Goal: Transaction & Acquisition: Purchase product/service

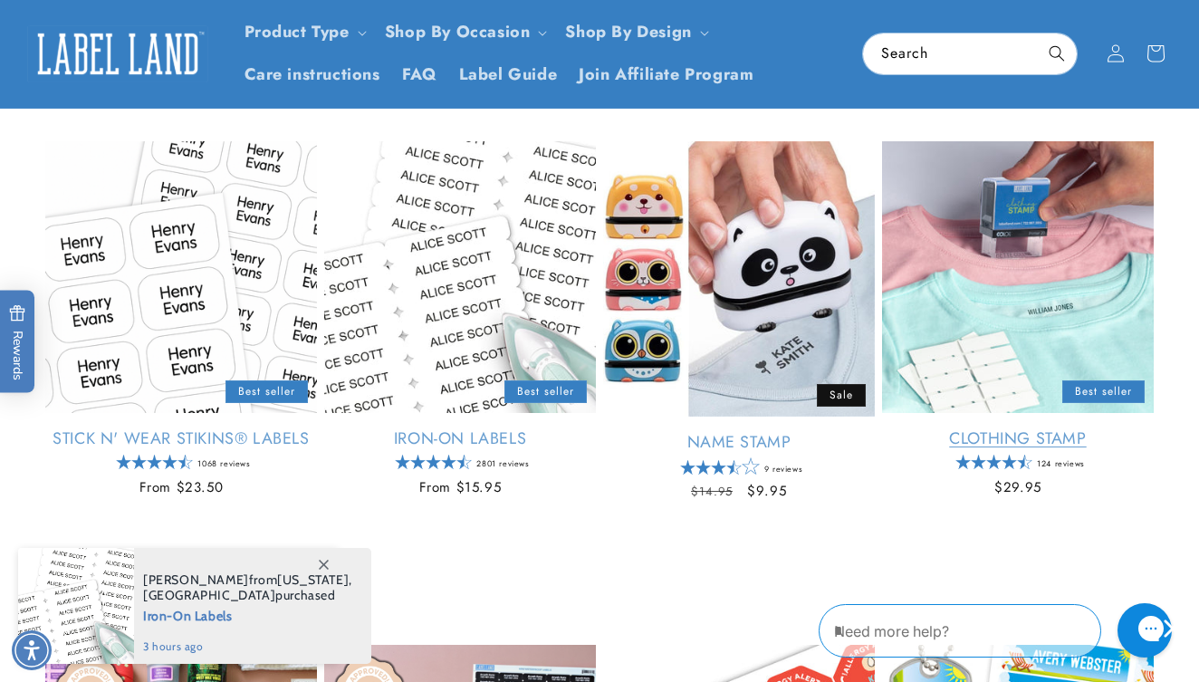
scroll to position [551, 0]
click at [986, 437] on link "Clothing Stamp" at bounding box center [1018, 439] width 272 height 21
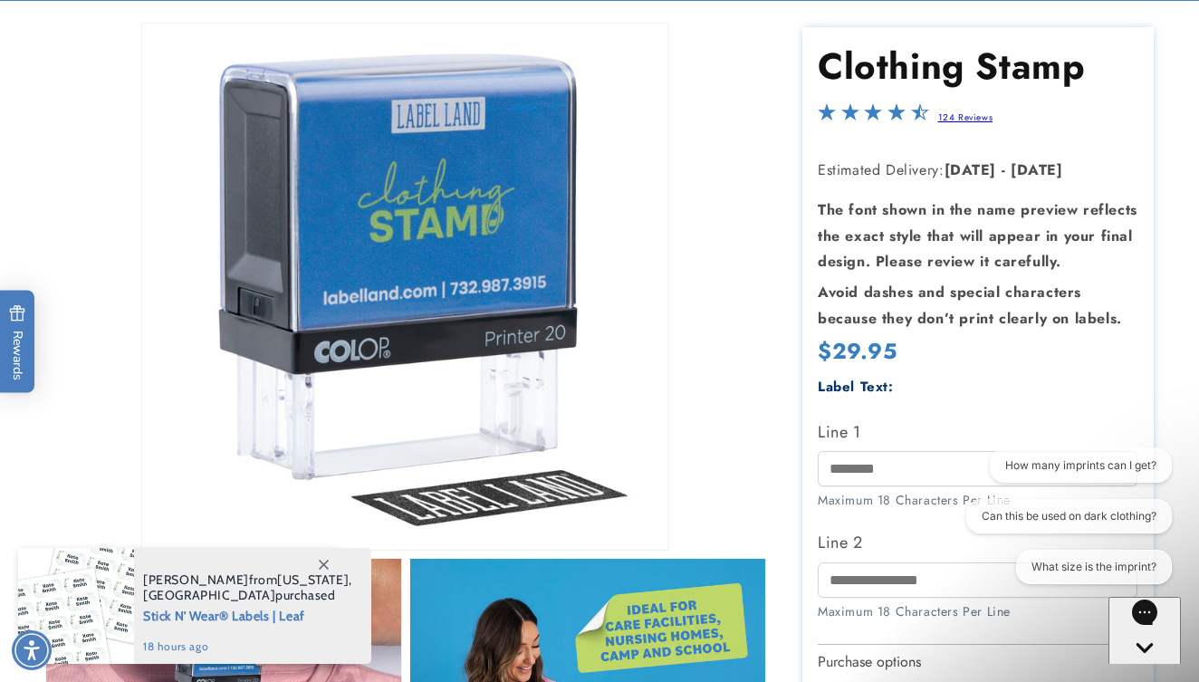
scroll to position [167, 0]
